Goal: Information Seeking & Learning: Learn about a topic

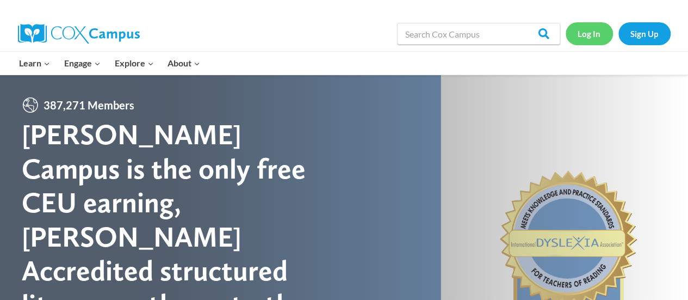
click at [587, 32] on link "Log In" at bounding box center [588, 33] width 47 height 22
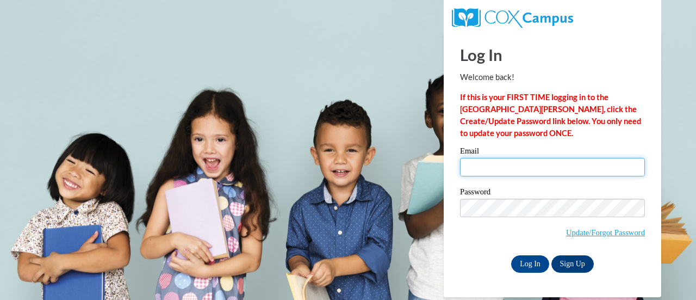
click at [474, 160] on input "Email" at bounding box center [552, 167] width 185 height 18
type input "k"
type input "kendres@stmonica.school"
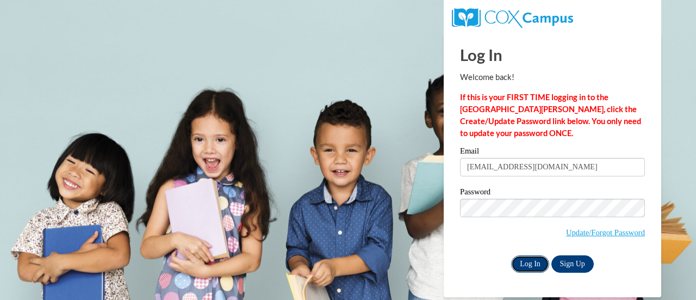
click at [530, 263] on input "Log In" at bounding box center [530, 263] width 38 height 17
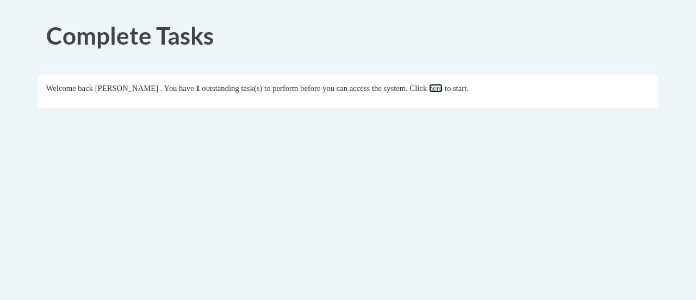
click at [443, 86] on link "here" at bounding box center [436, 88] width 14 height 9
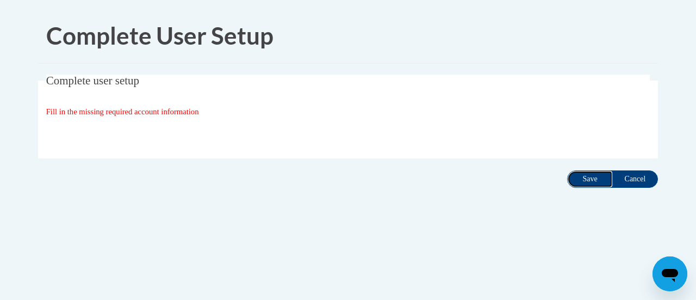
click at [588, 183] on input "Save" at bounding box center [590, 178] width 46 height 17
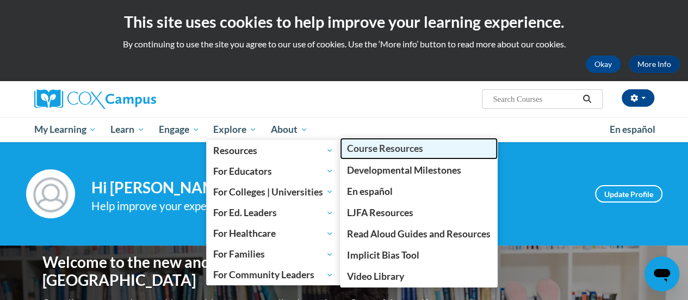
click at [370, 155] on link "Course Resources" at bounding box center [419, 148] width 158 height 21
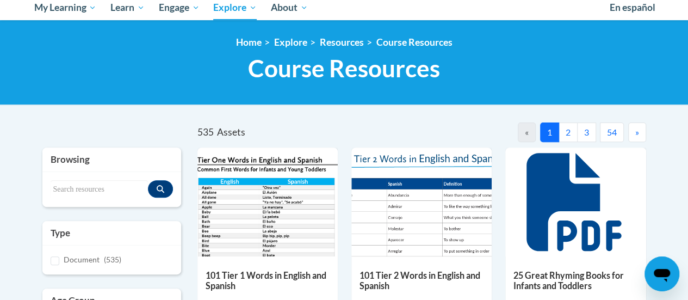
scroll to position [261, 0]
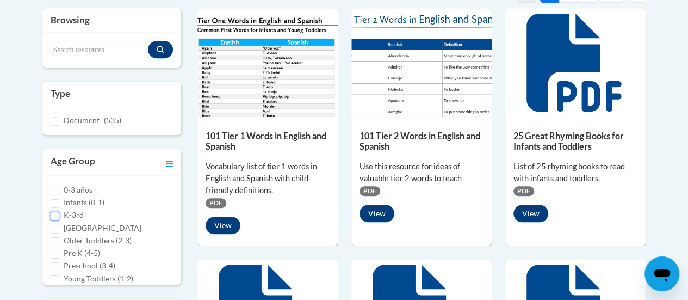
click at [53, 214] on input "K-3rd" at bounding box center [55, 216] width 9 height 9
checkbox input "true"
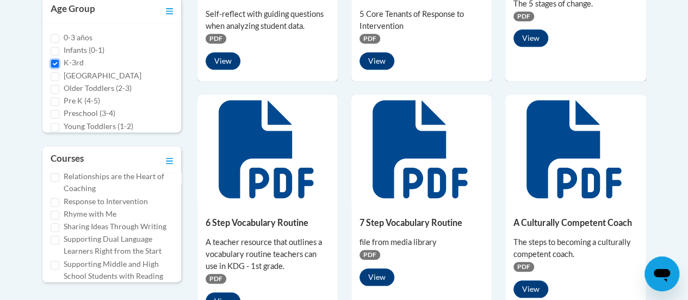
scroll to position [545, 0]
click at [54, 166] on input "Reading Fluency" at bounding box center [55, 162] width 9 height 9
checkbox input "true"
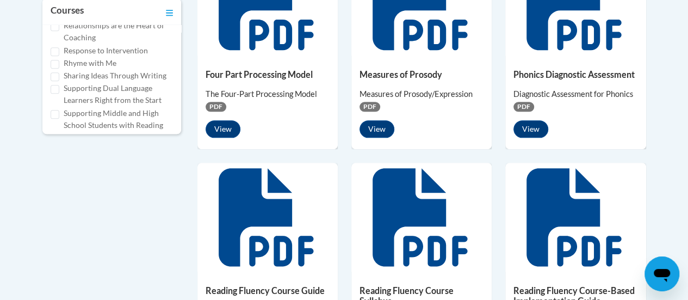
scroll to position [562, 0]
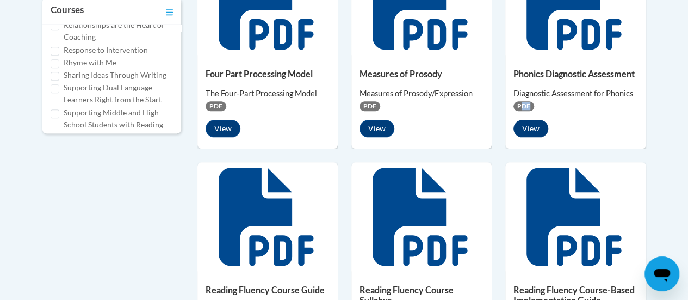
drag, startPoint x: 522, startPoint y: 107, endPoint x: 527, endPoint y: 119, distance: 13.4
click at [527, 119] on div "Phonics Diagnostic Assessment Diagnostic Assessment for Phonics PDF View" at bounding box center [575, 100] width 140 height 90
click at [527, 125] on button "View" at bounding box center [530, 128] width 35 height 17
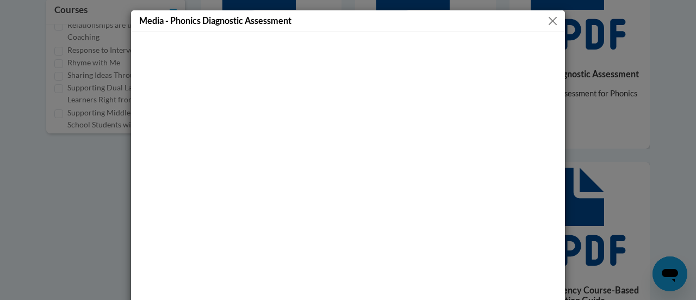
drag, startPoint x: 545, startPoint y: 5, endPoint x: 549, endPoint y: 19, distance: 14.1
click at [549, 19] on div "Media - Phonics Diagnostic Assessment" at bounding box center [348, 150] width 696 height 300
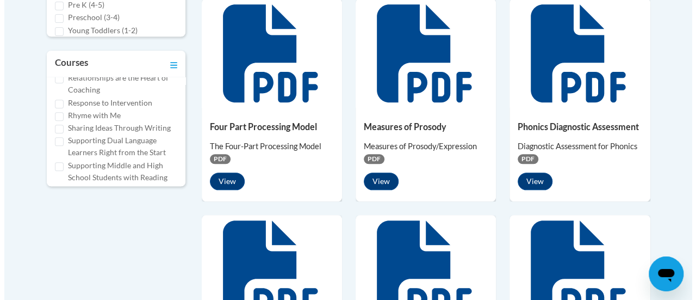
scroll to position [507, 0]
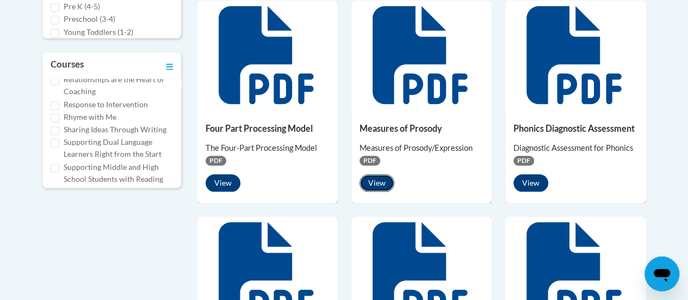
click at [374, 180] on button "View" at bounding box center [376, 182] width 35 height 17
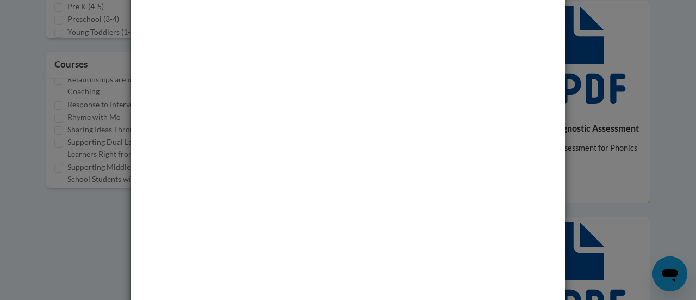
scroll to position [0, 0]
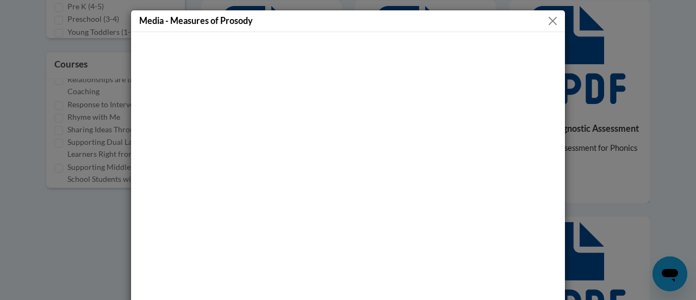
click at [546, 22] on button "Close" at bounding box center [553, 21] width 14 height 14
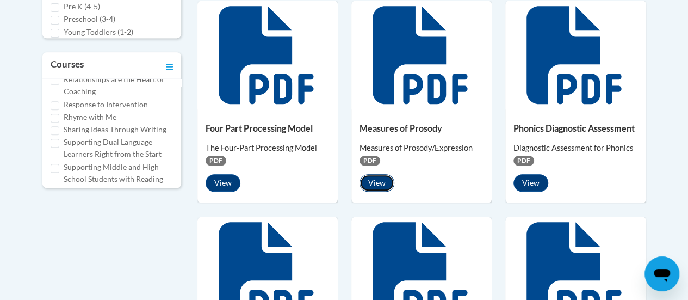
click at [378, 180] on button "View" at bounding box center [376, 182] width 35 height 17
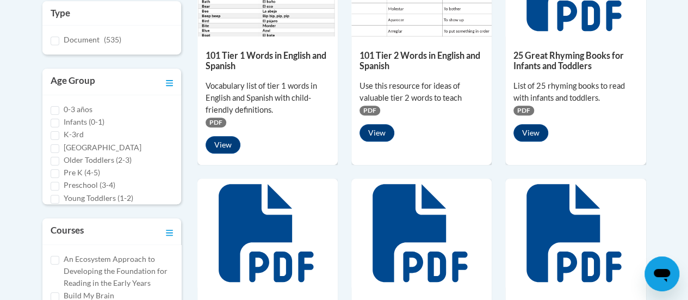
scroll to position [339, 0]
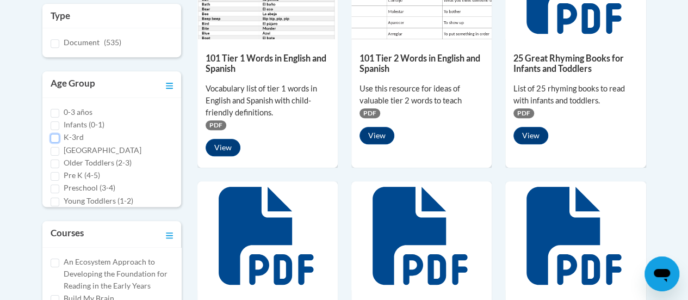
click at [56, 135] on input "K-3rd" at bounding box center [55, 138] width 9 height 9
checkbox input "true"
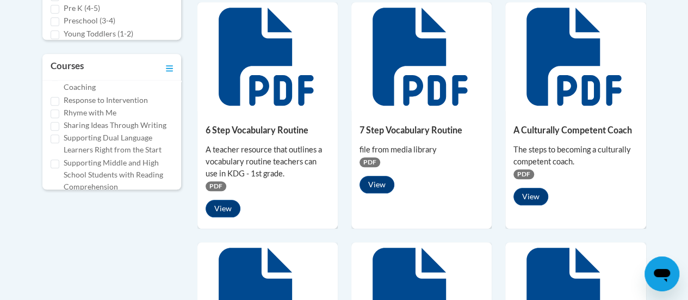
scroll to position [543, 0]
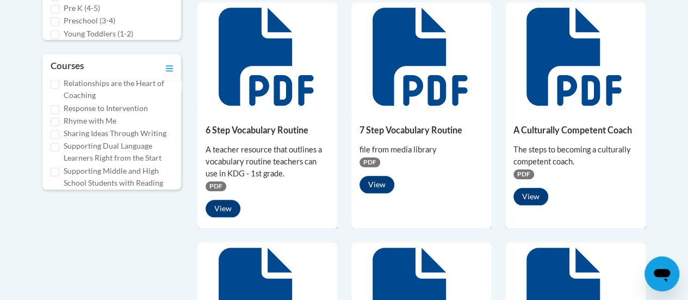
click at [55, 76] on input "Reading Fluency" at bounding box center [55, 71] width 9 height 9
checkbox input "true"
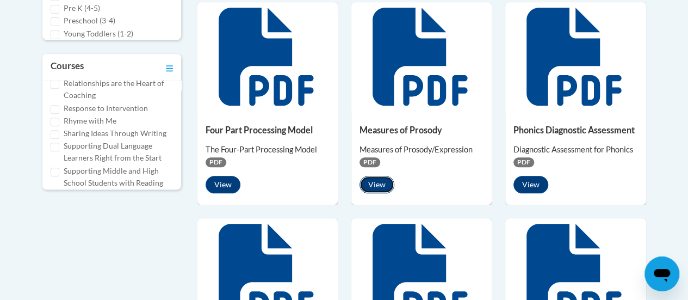
click at [376, 185] on button "View" at bounding box center [376, 184] width 35 height 17
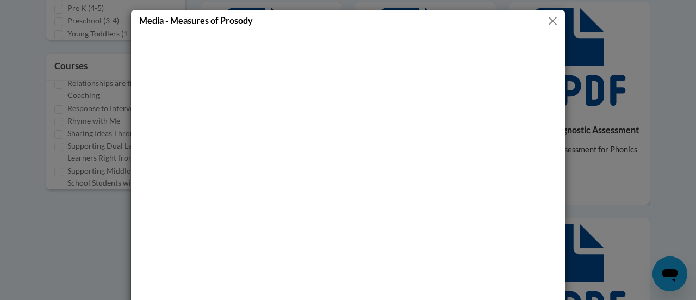
click at [547, 19] on button "Close" at bounding box center [553, 21] width 14 height 14
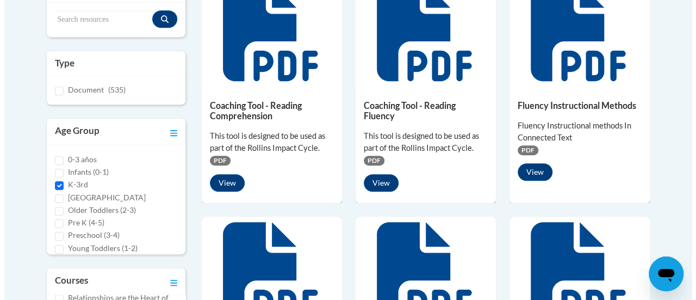
scroll to position [302, 0]
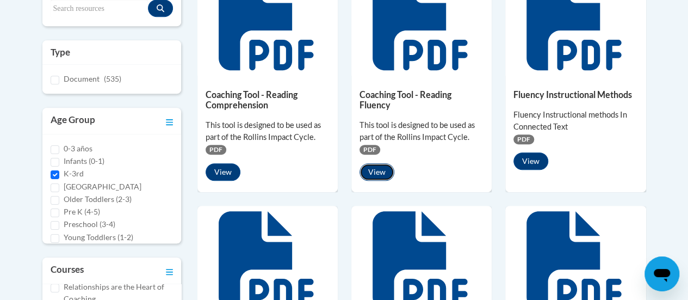
click at [380, 167] on button "View" at bounding box center [376, 171] width 35 height 17
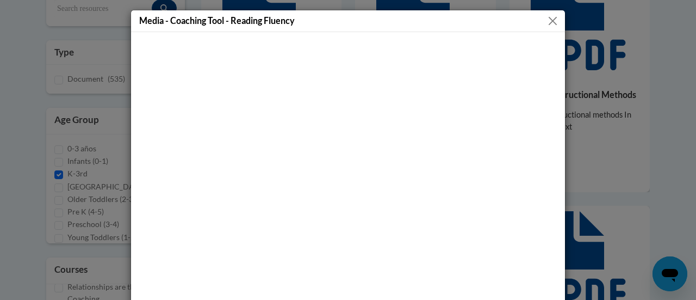
click at [546, 17] on button "Close" at bounding box center [553, 21] width 14 height 14
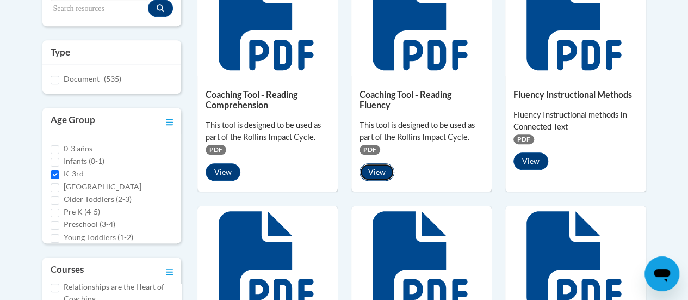
click at [374, 175] on button "View" at bounding box center [376, 171] width 35 height 17
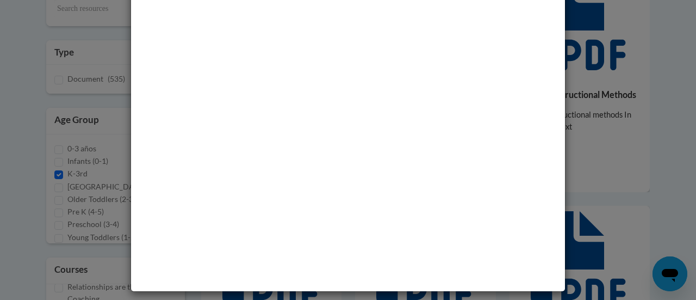
scroll to position [0, 0]
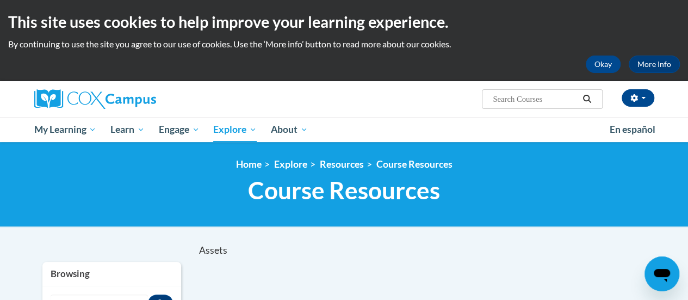
scroll to position [302, 0]
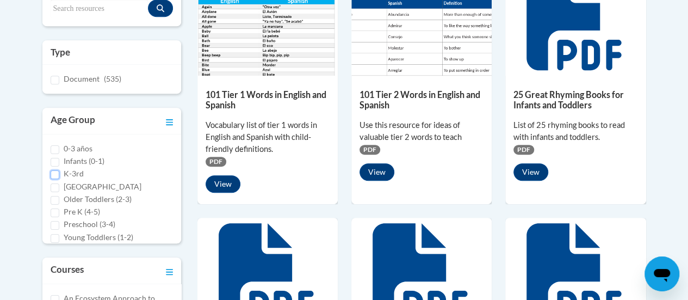
click at [54, 172] on input "K-3rd" at bounding box center [55, 174] width 9 height 9
checkbox input "true"
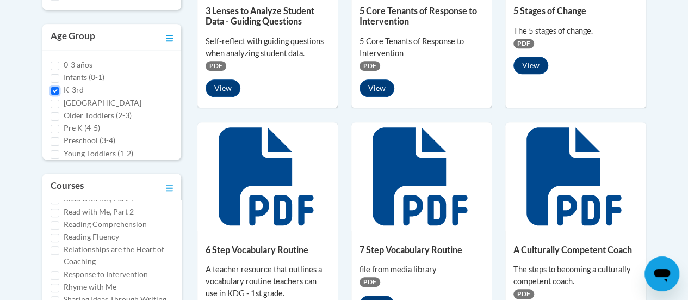
scroll to position [556, 0]
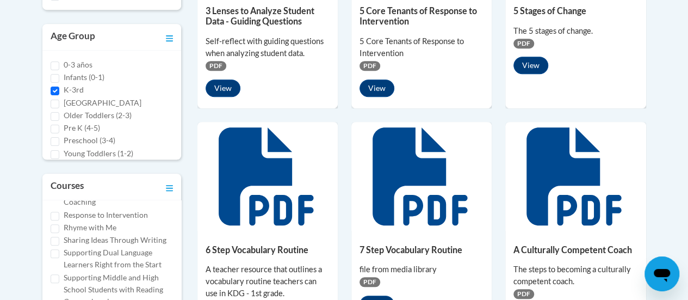
click at [54, 183] on input "Reading Fluency" at bounding box center [55, 178] width 9 height 9
checkbox input "true"
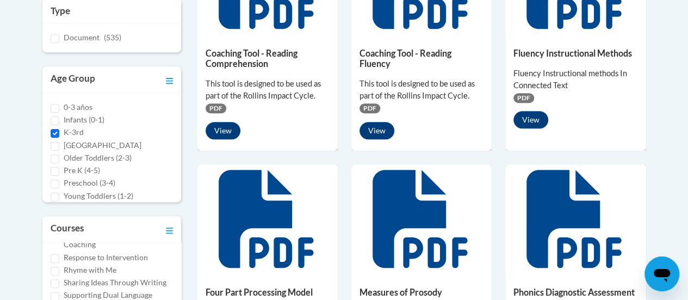
scroll to position [340, 0]
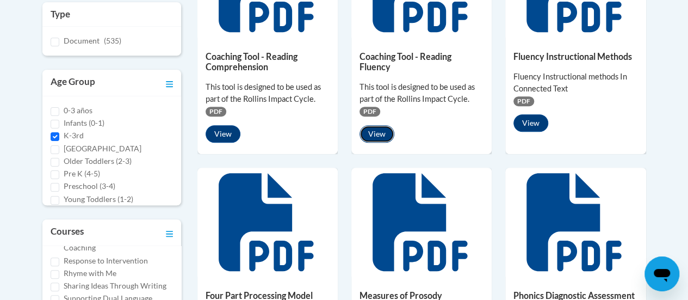
click at [380, 133] on button "View" at bounding box center [376, 133] width 35 height 17
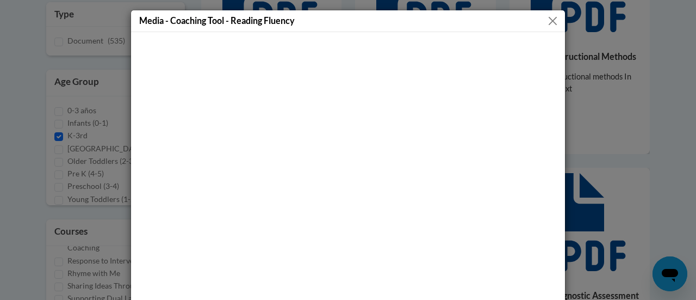
click at [549, 21] on button "Close" at bounding box center [553, 21] width 14 height 14
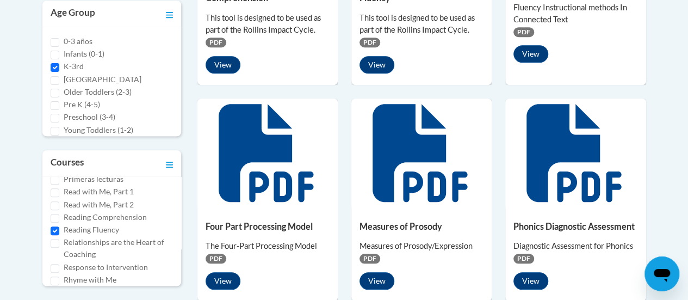
scroll to position [475, 0]
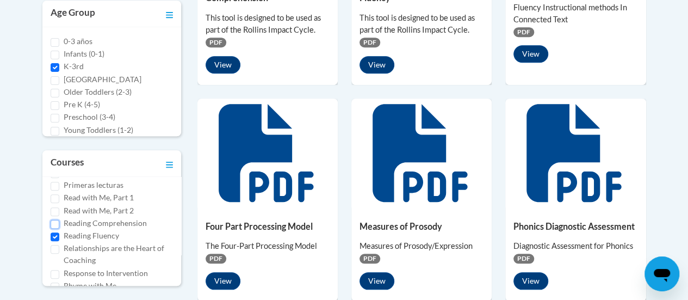
click at [54, 228] on input "Reading Comprehension" at bounding box center [55, 224] width 9 height 9
checkbox input "true"
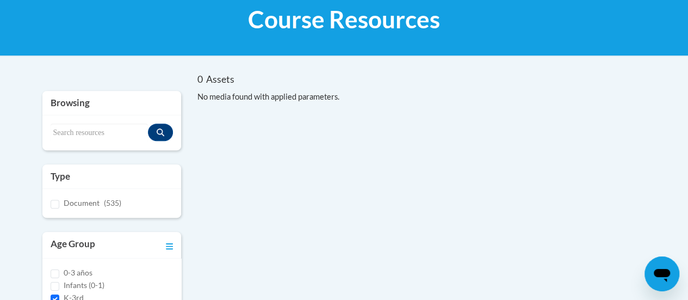
scroll to position [419, 0]
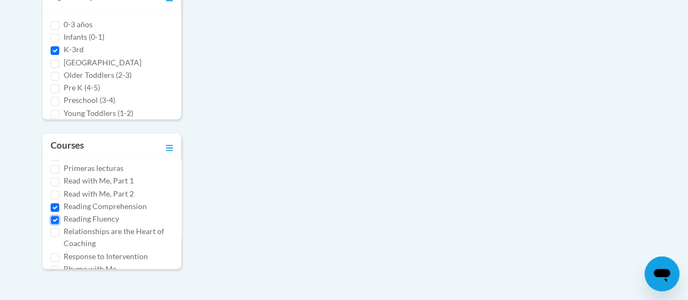
click at [54, 224] on input "Reading Fluency" at bounding box center [55, 219] width 9 height 9
checkbox input "false"
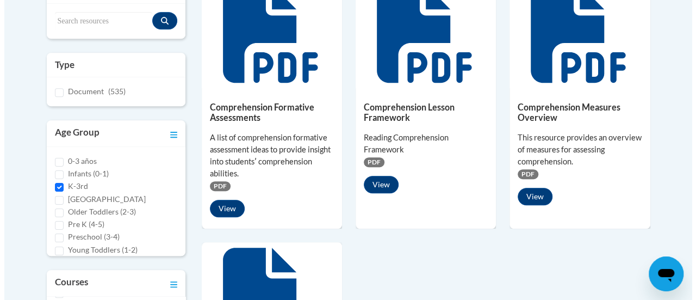
scroll to position [281, 0]
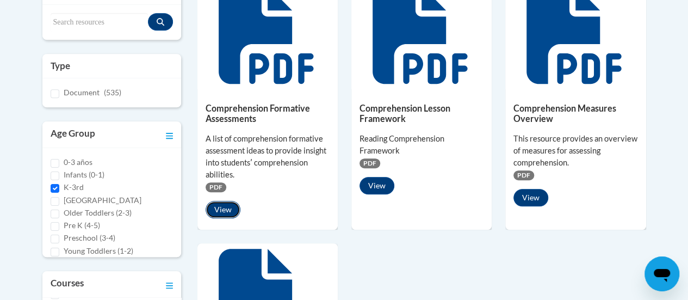
click at [223, 207] on button "View" at bounding box center [223, 209] width 35 height 17
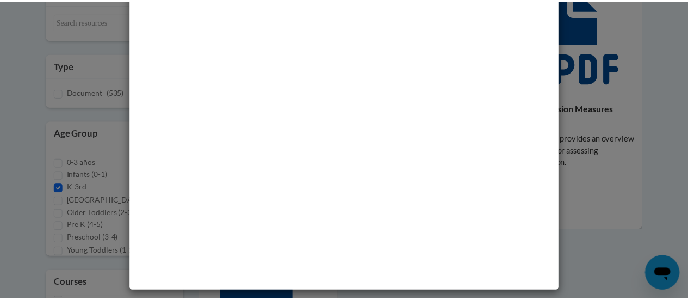
scroll to position [0, 0]
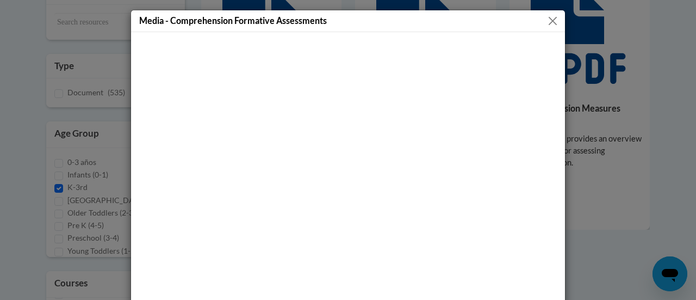
click at [550, 20] on button "Close" at bounding box center [553, 21] width 14 height 14
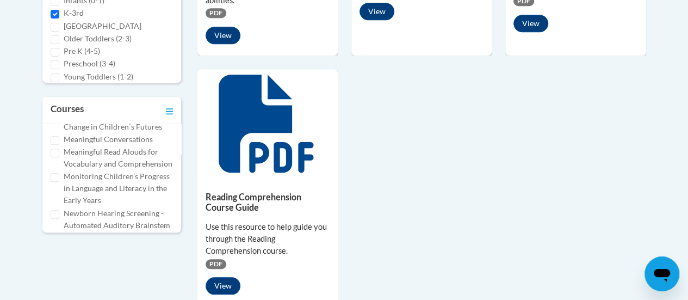
scroll to position [245, 0]
click at [55, 158] on input "Meaningful Read Alouds for Vocabulary and Comprehension" at bounding box center [55, 154] width 9 height 9
checkbox input "true"
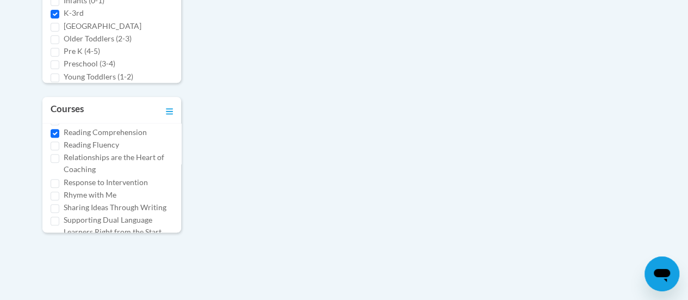
scroll to position [514, 0]
click at [55, 135] on input "Reading Comprehension" at bounding box center [55, 131] width 9 height 9
checkbox input "false"
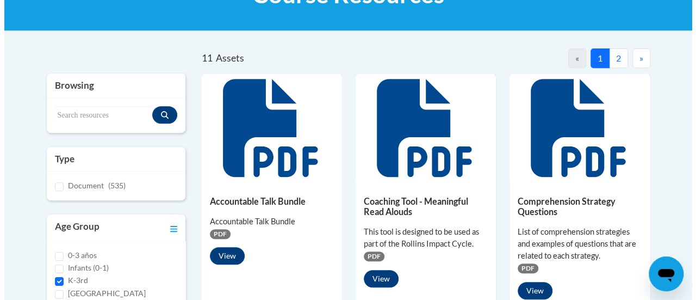
scroll to position [195, 0]
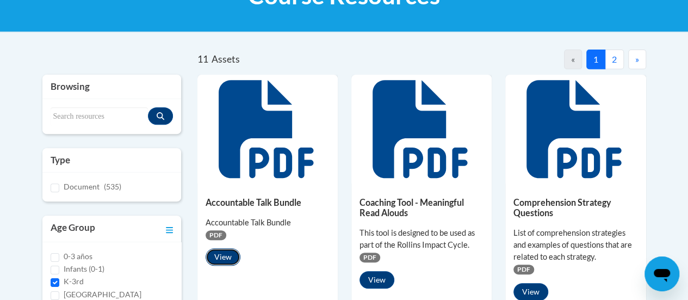
click at [216, 254] on button "View" at bounding box center [223, 256] width 35 height 17
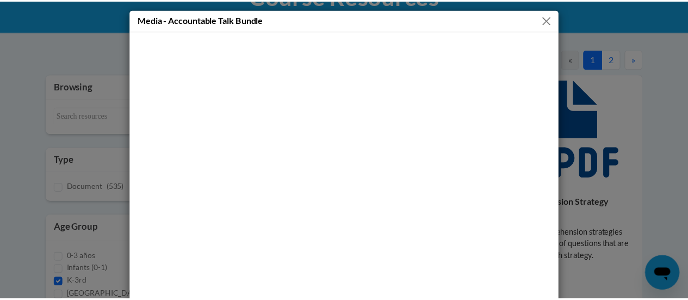
scroll to position [0, 0]
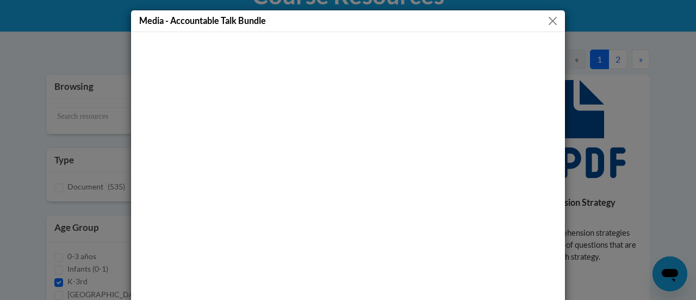
click at [550, 22] on button "Close" at bounding box center [553, 21] width 14 height 14
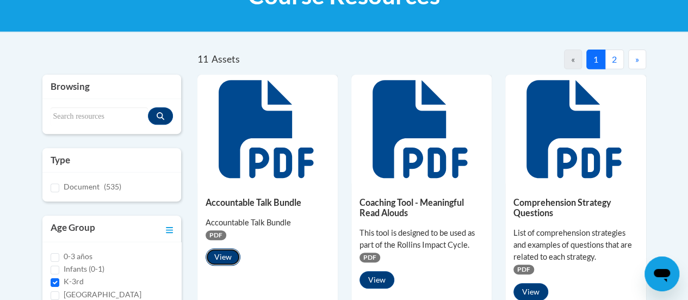
click at [222, 256] on button "View" at bounding box center [223, 256] width 35 height 17
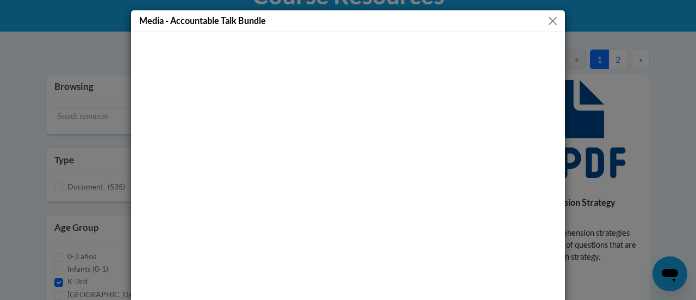
click at [547, 24] on button "Close" at bounding box center [553, 21] width 14 height 14
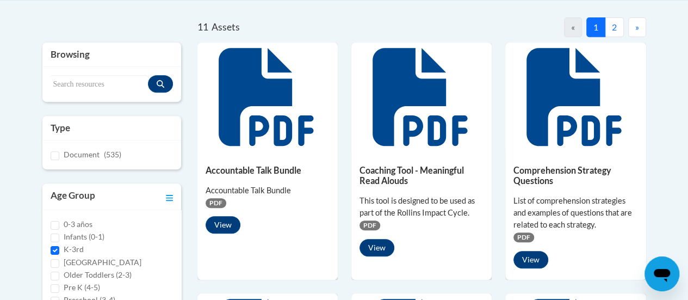
scroll to position [284, 0]
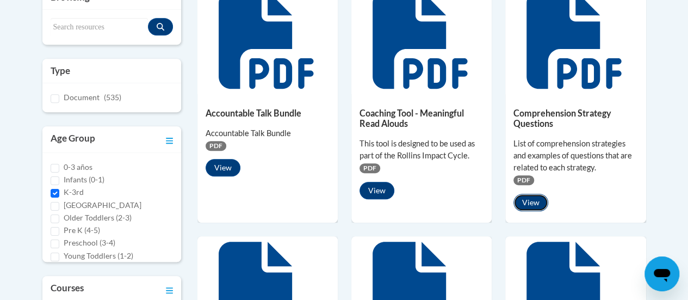
click at [535, 199] on button "View" at bounding box center [530, 202] width 35 height 17
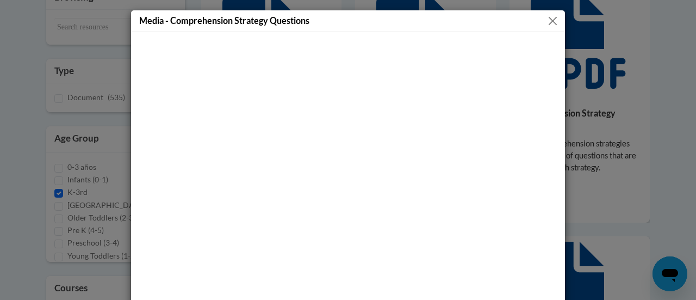
click at [546, 22] on button "Close" at bounding box center [553, 21] width 14 height 14
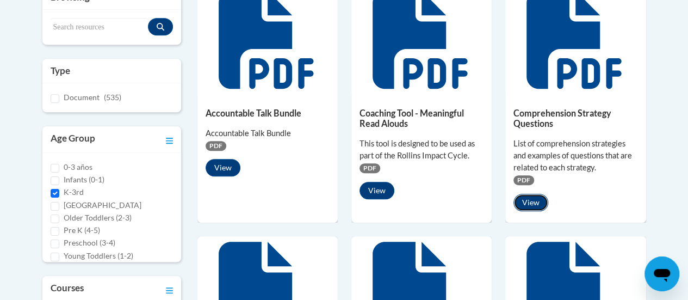
click at [533, 202] on button "View" at bounding box center [530, 202] width 35 height 17
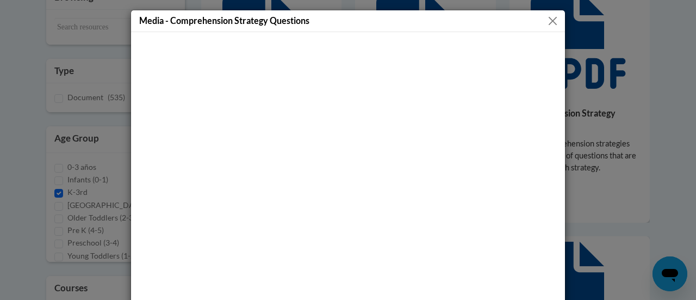
click at [548, 18] on button "Close" at bounding box center [553, 21] width 14 height 14
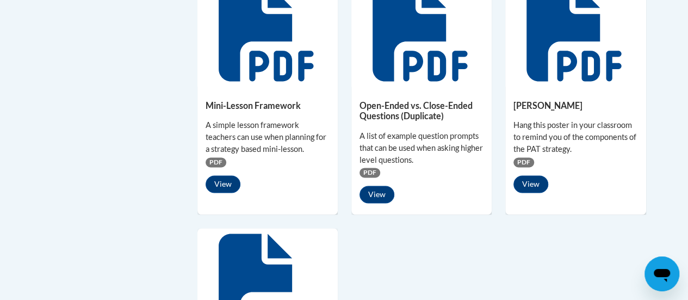
scroll to position [768, 0]
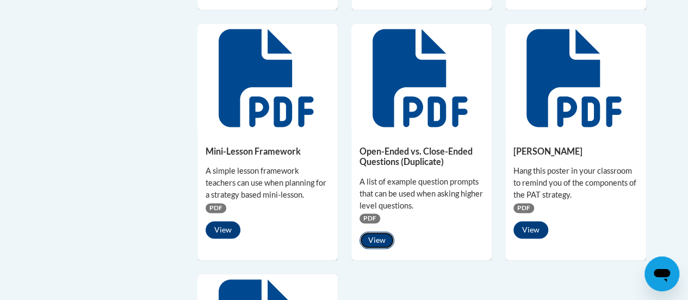
click at [375, 237] on button "View" at bounding box center [376, 239] width 35 height 17
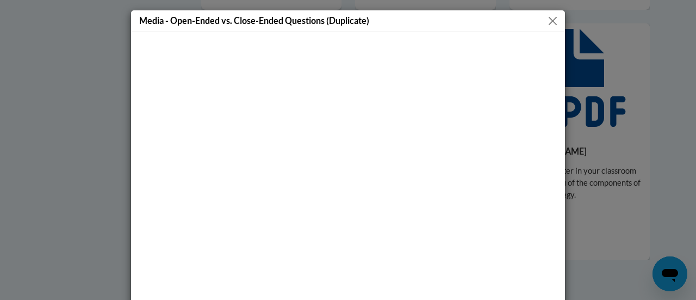
click at [546, 20] on button "Close" at bounding box center [553, 21] width 14 height 14
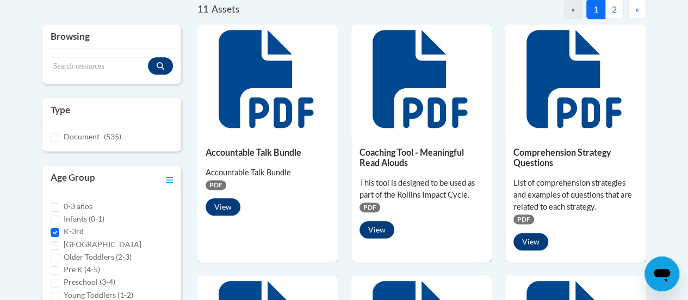
scroll to position [226, 0]
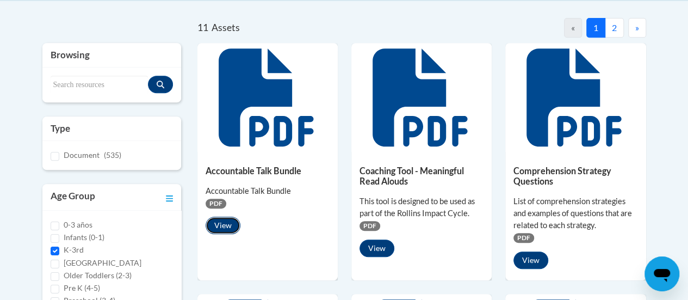
click at [223, 220] on button "View" at bounding box center [223, 224] width 35 height 17
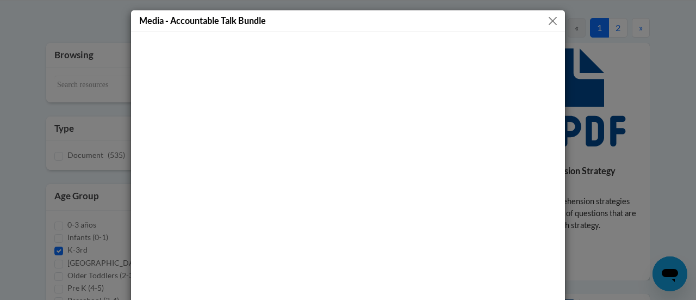
click at [549, 21] on button "Close" at bounding box center [553, 21] width 14 height 14
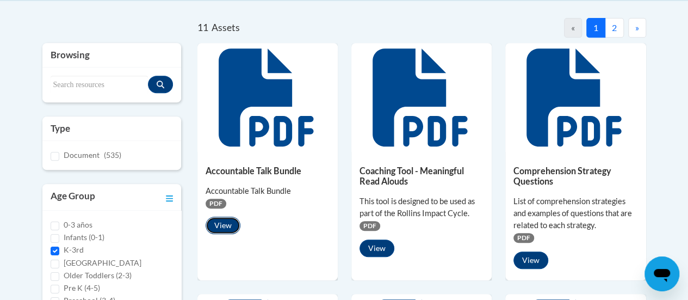
click at [223, 223] on button "View" at bounding box center [223, 224] width 35 height 17
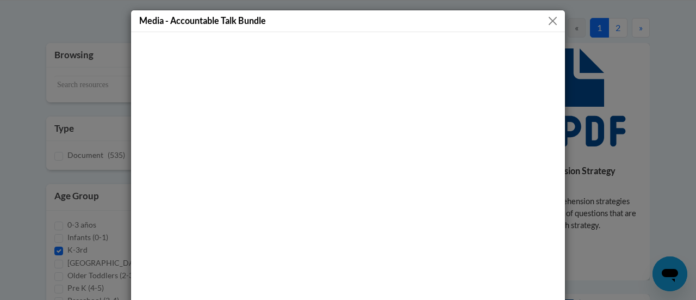
click at [548, 19] on button "Close" at bounding box center [553, 21] width 14 height 14
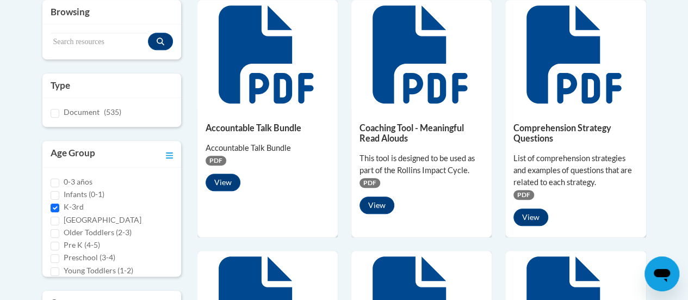
scroll to position [268, 0]
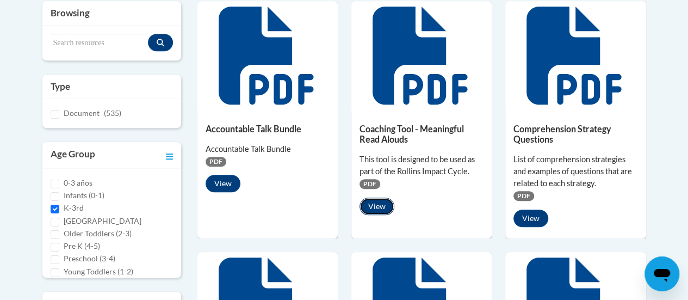
click at [369, 204] on button "View" at bounding box center [376, 205] width 35 height 17
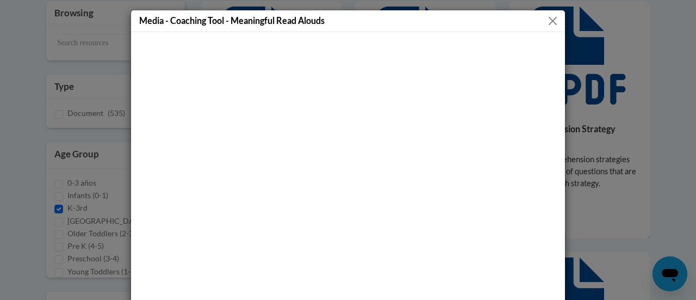
click at [549, 22] on button "Close" at bounding box center [553, 21] width 14 height 14
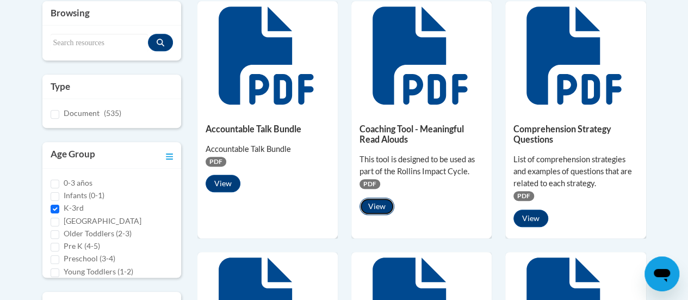
click at [383, 206] on button "View" at bounding box center [376, 205] width 35 height 17
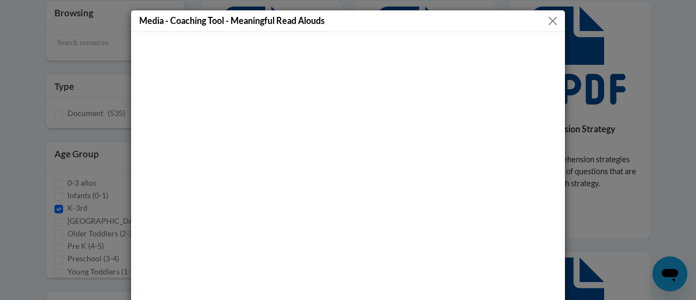
click at [546, 20] on button "Close" at bounding box center [553, 21] width 14 height 14
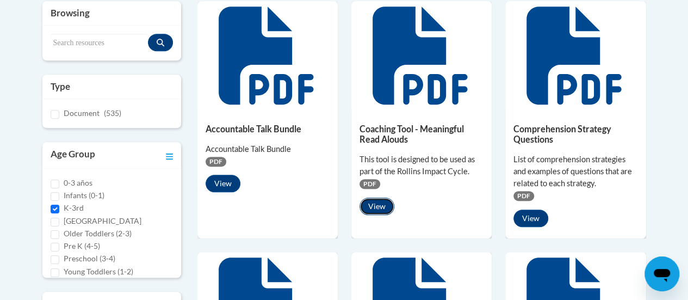
click at [376, 208] on button "View" at bounding box center [376, 205] width 35 height 17
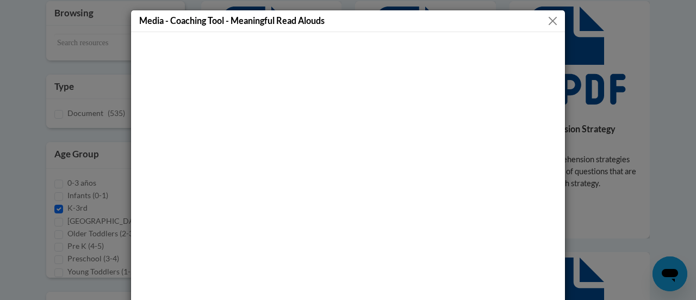
click at [547, 21] on button "Close" at bounding box center [553, 21] width 14 height 14
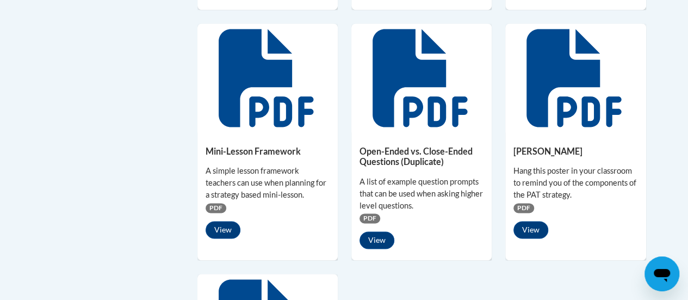
scroll to position [768, 0]
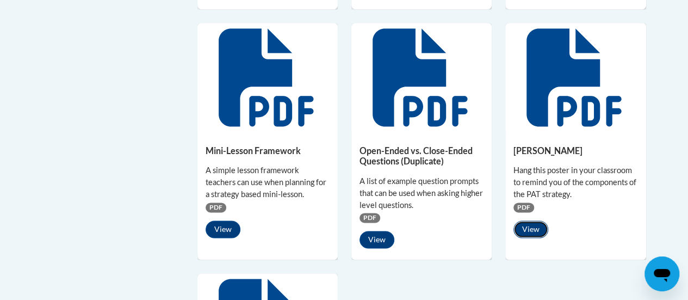
click at [523, 225] on button "View" at bounding box center [530, 228] width 35 height 17
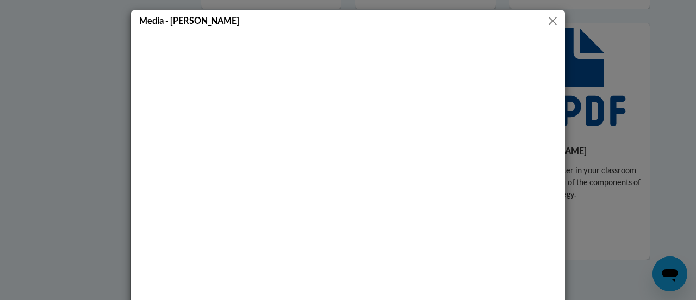
click at [548, 21] on button "Close" at bounding box center [553, 21] width 14 height 14
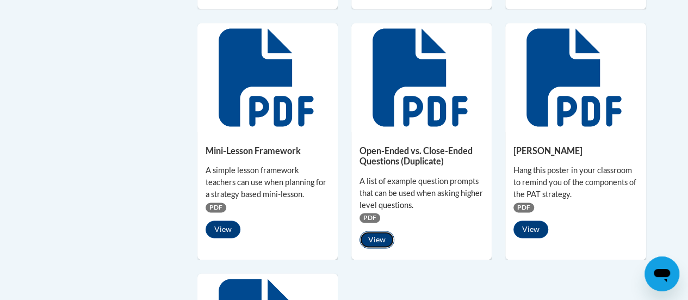
click at [378, 239] on button "View" at bounding box center [376, 239] width 35 height 17
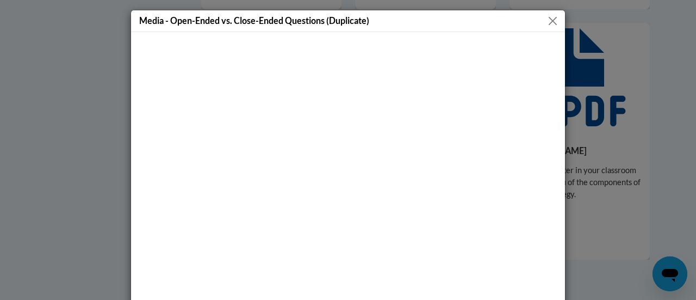
click at [549, 20] on button "Close" at bounding box center [553, 21] width 14 height 14
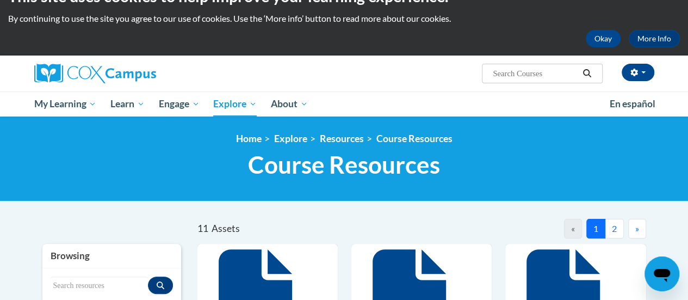
scroll to position [299, 0]
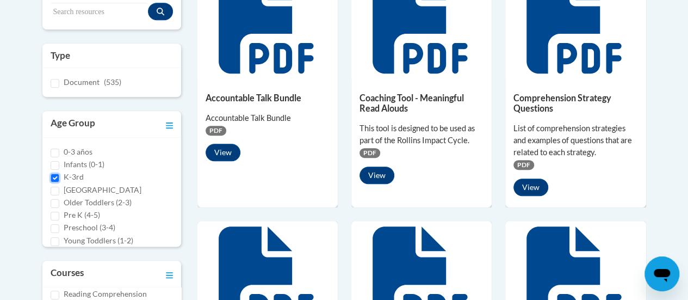
click at [52, 175] on input "K-3rd" at bounding box center [55, 177] width 9 height 9
checkbox input "false"
